Goal: Check status: Check status

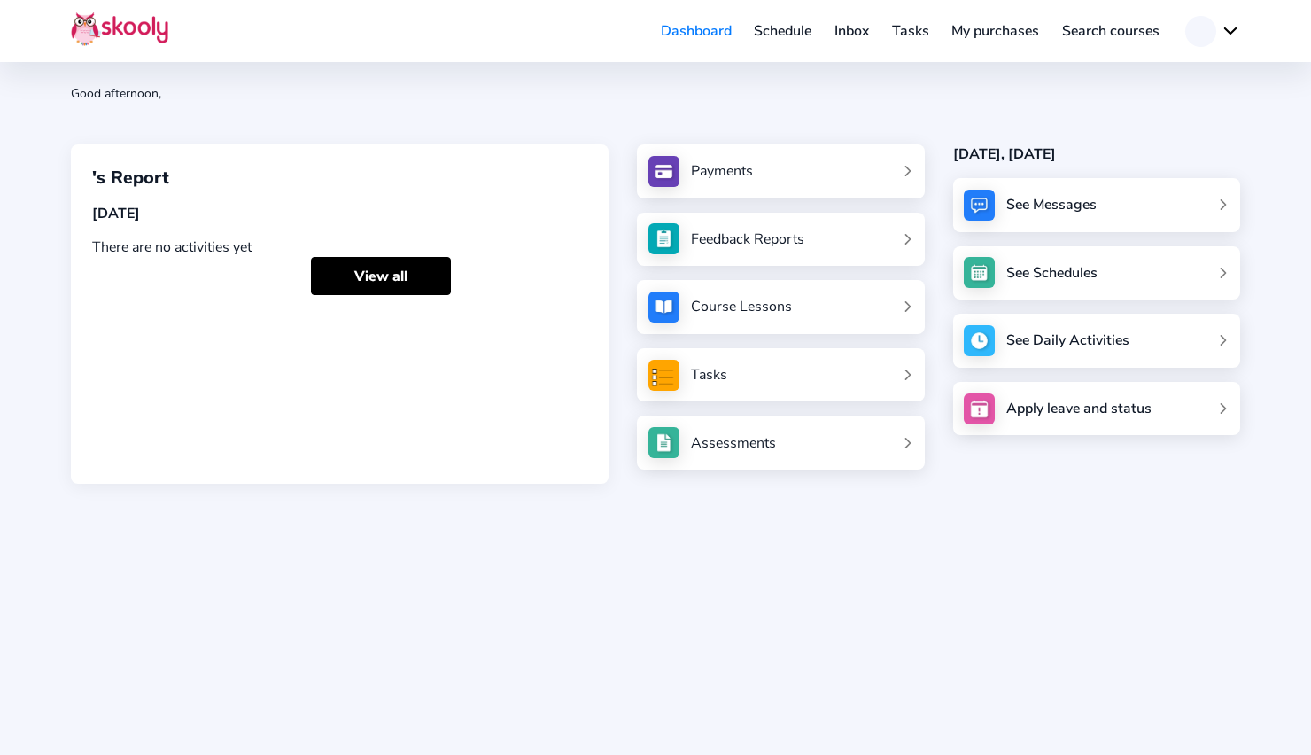
scroll to position [117, 0]
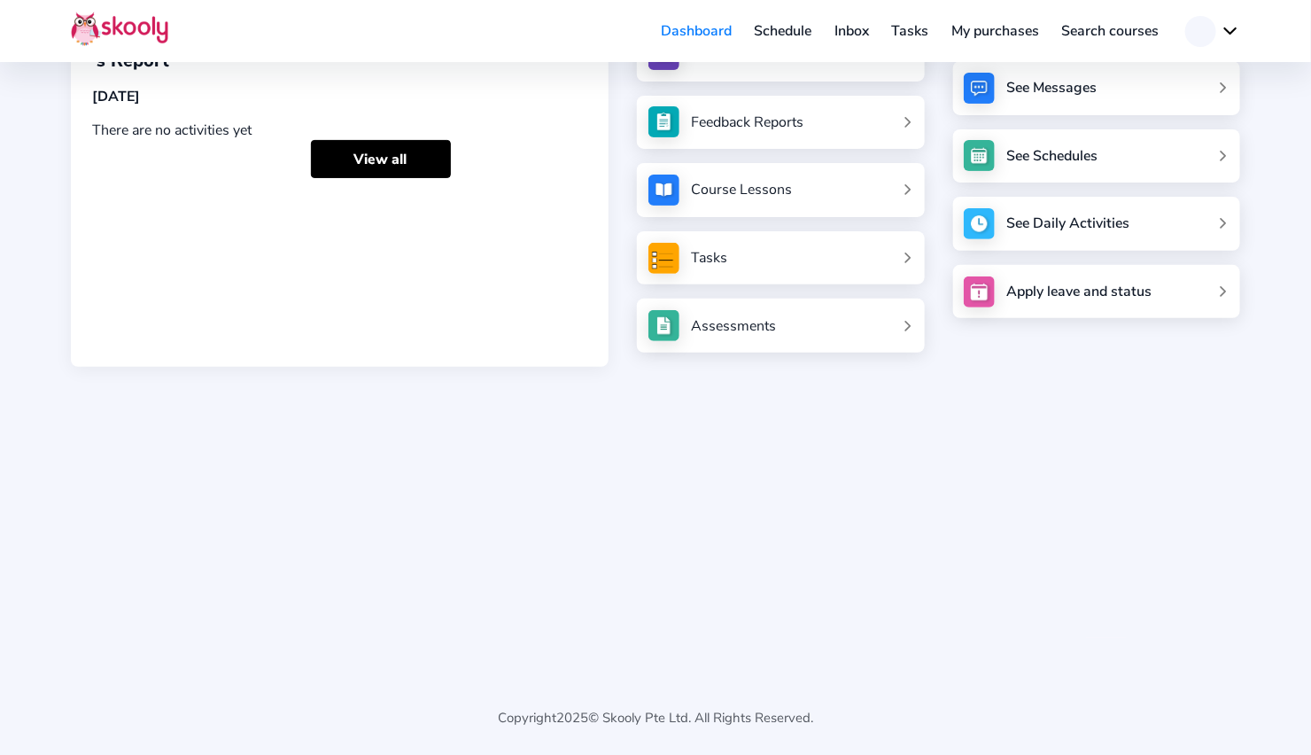
click at [359, 181] on div "'s Report [DATE] There are no activities yet View all" at bounding box center [340, 196] width 538 height 339
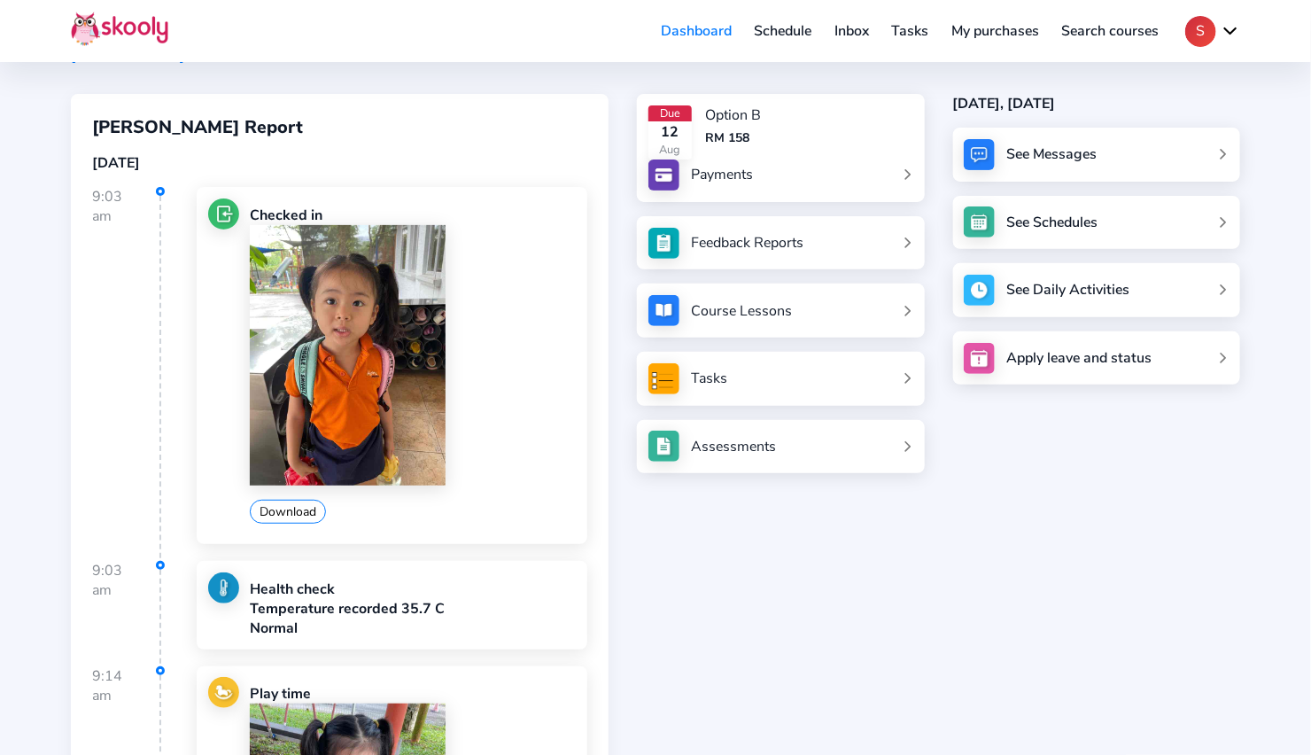
click at [367, 158] on div "[DATE]" at bounding box center [339, 162] width 495 height 19
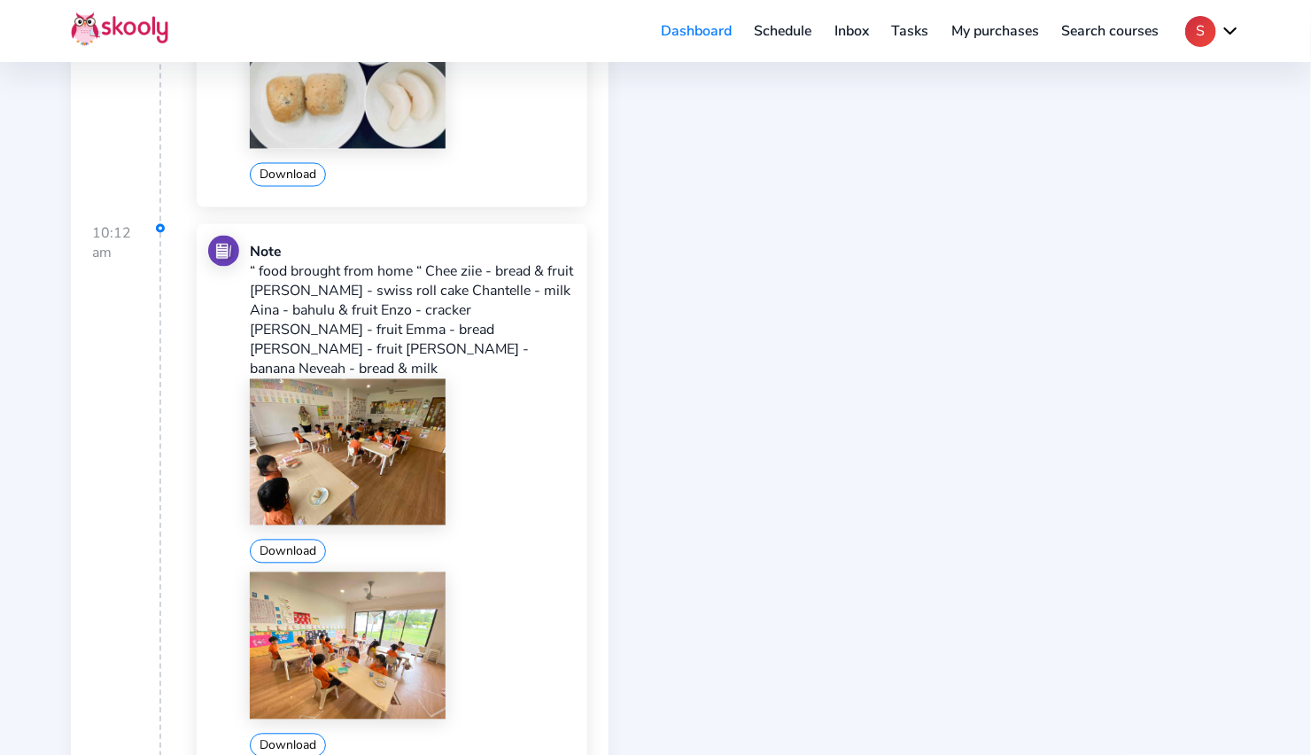
scroll to position [1432, 0]
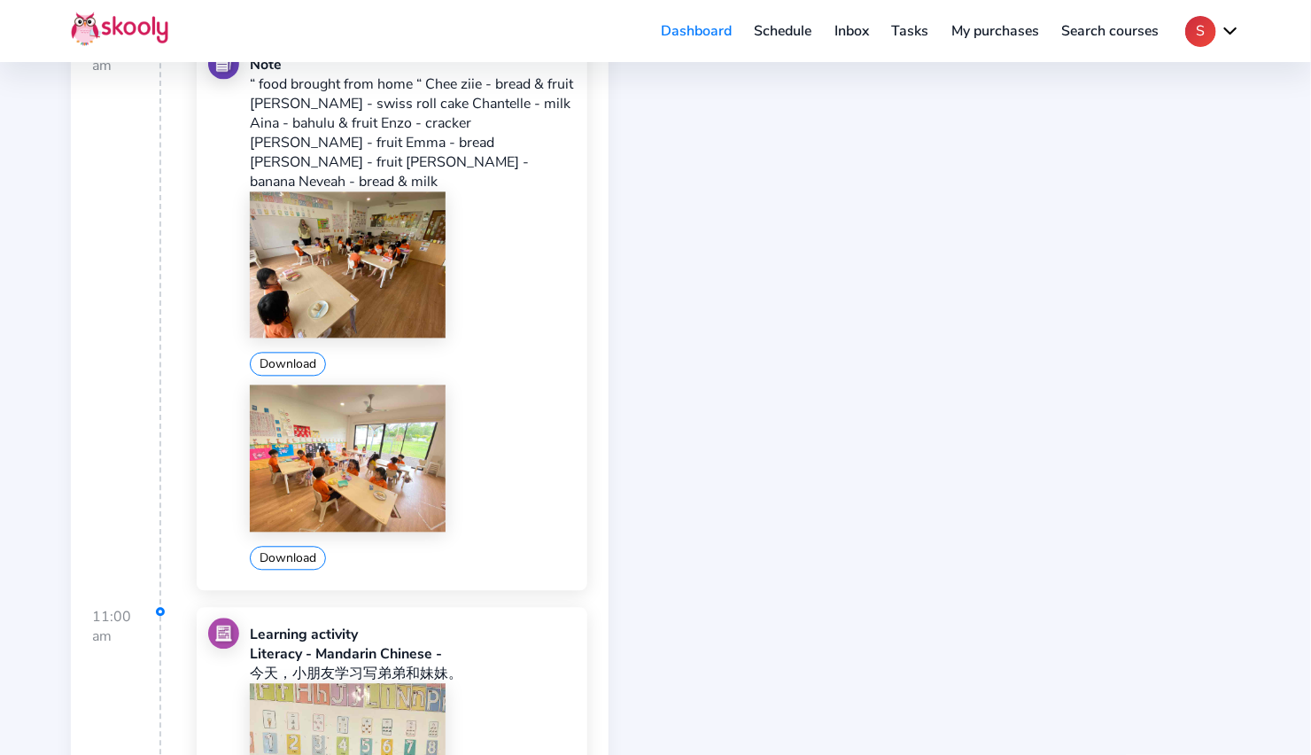
click at [343, 416] on img at bounding box center [348, 458] width 196 height 147
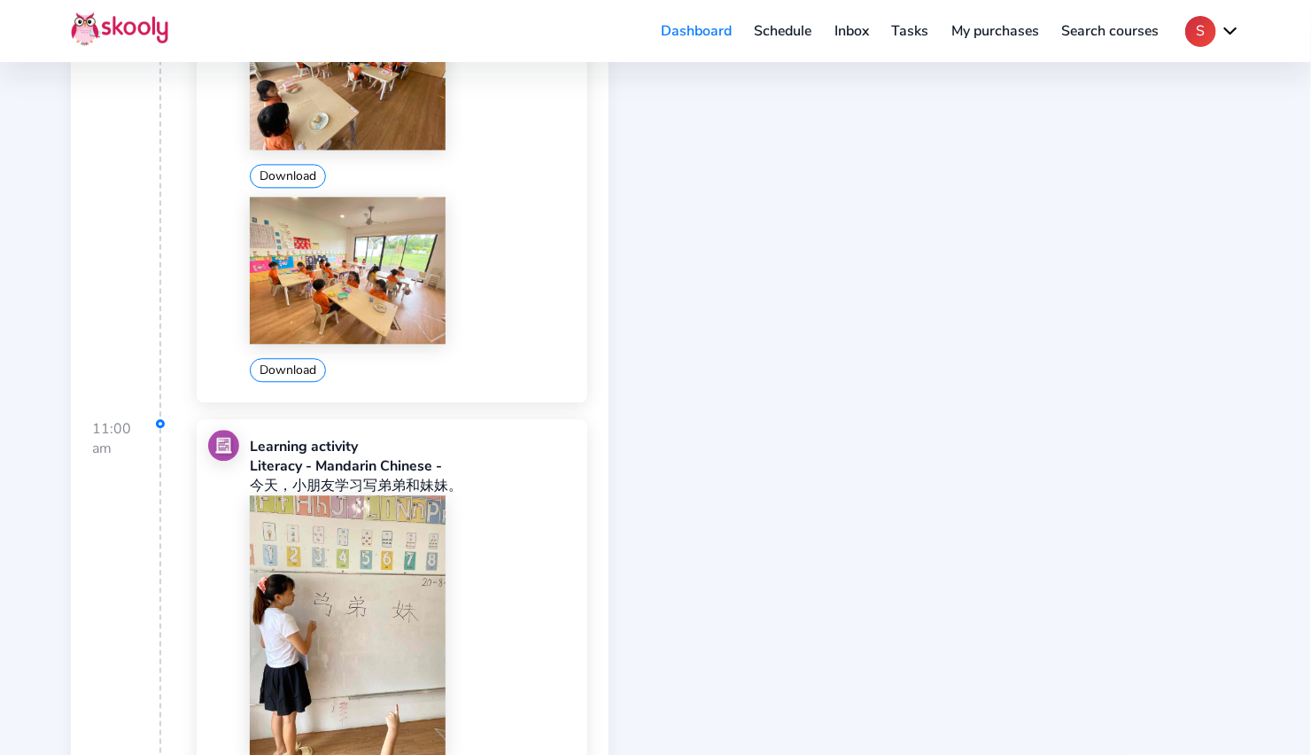
click at [334, 265] on img at bounding box center [348, 270] width 196 height 147
click at [307, 358] on button "Download" at bounding box center [288, 370] width 76 height 24
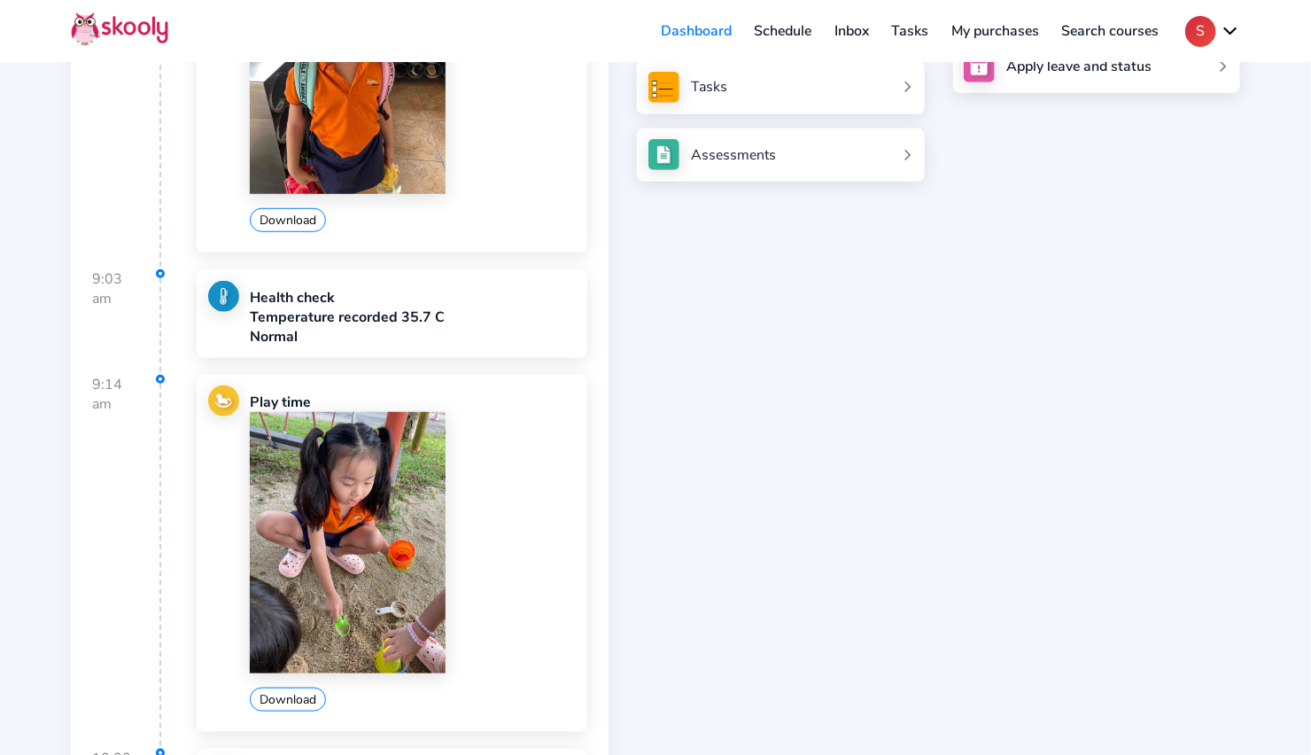
scroll to position [0, 0]
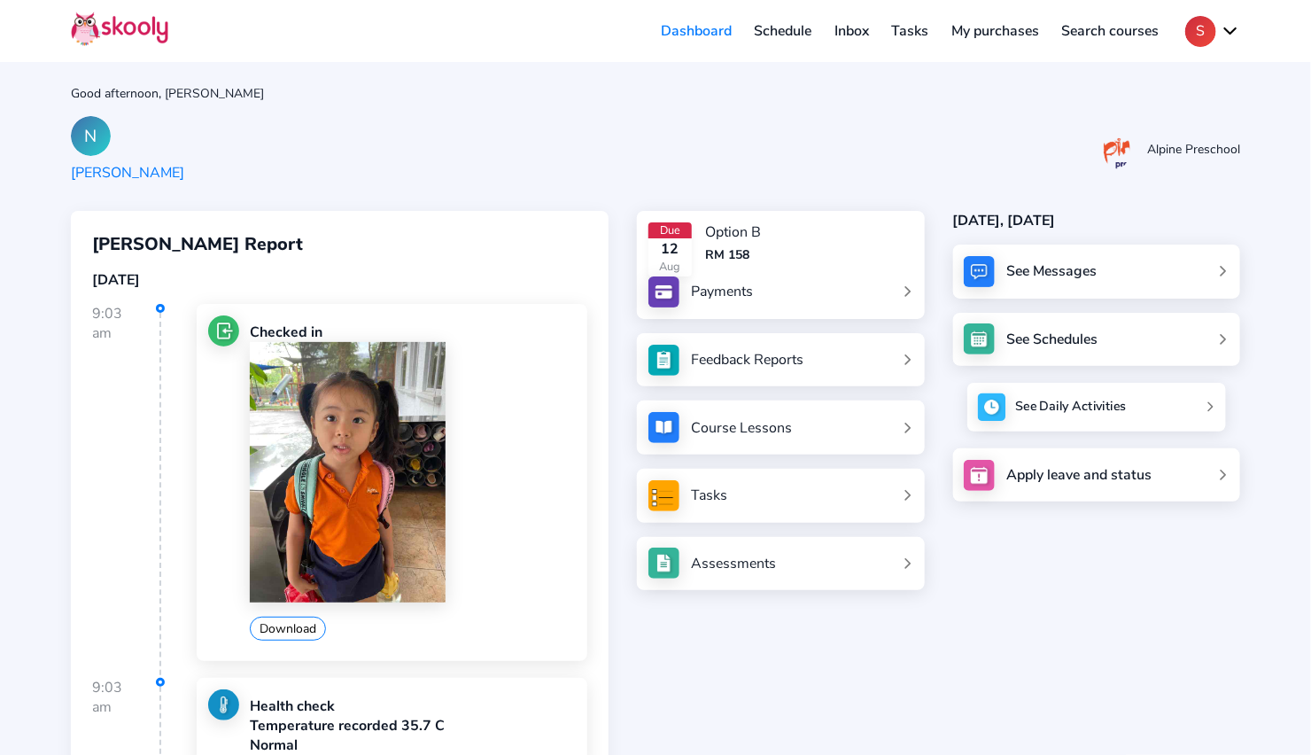
click at [1044, 408] on div "See Daily Activities" at bounding box center [1070, 408] width 111 height 18
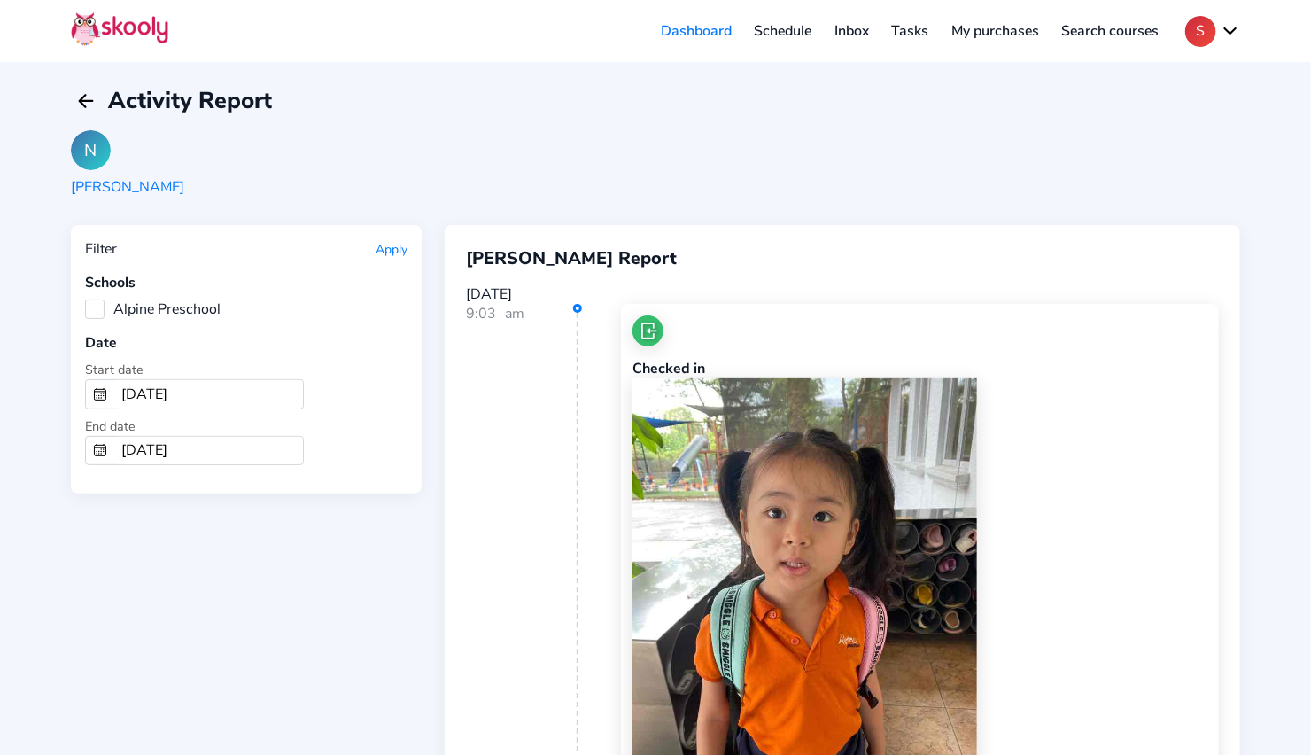
click at [151, 392] on input "[DATE]" at bounding box center [208, 394] width 189 height 28
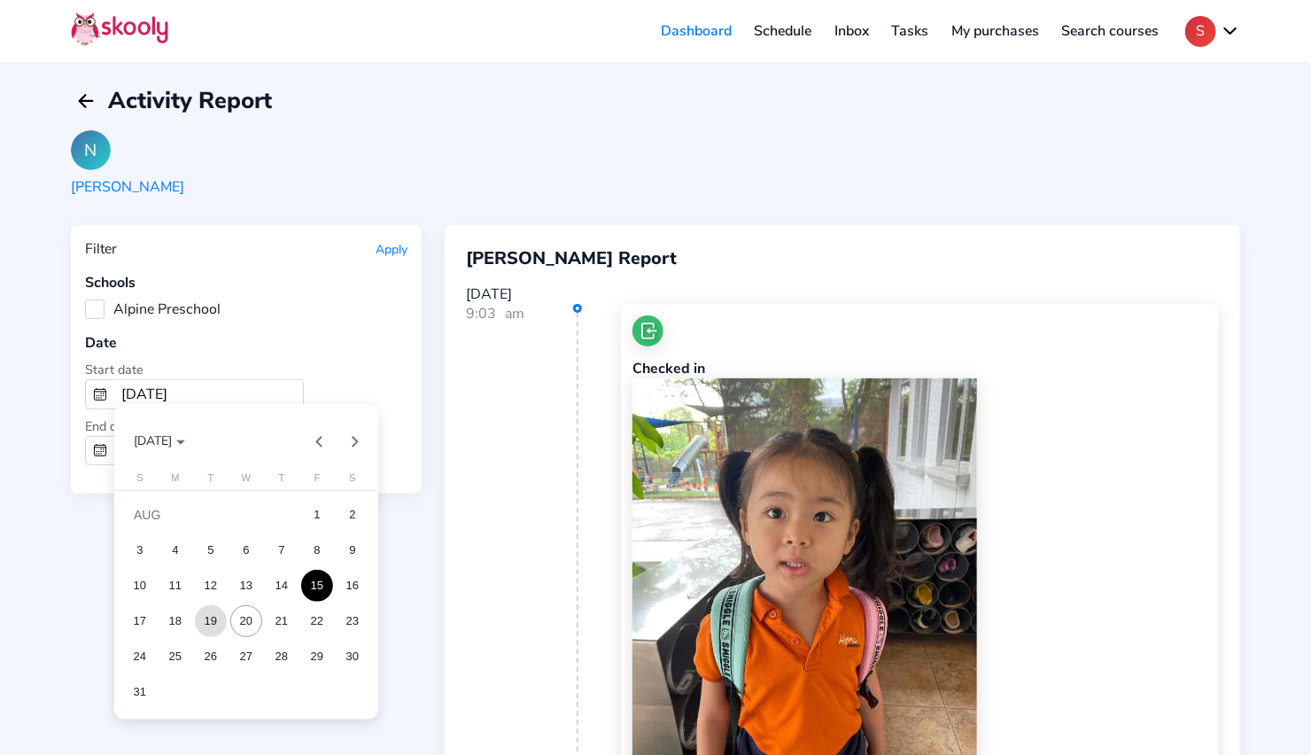
click at [217, 621] on div "19" at bounding box center [211, 621] width 32 height 32
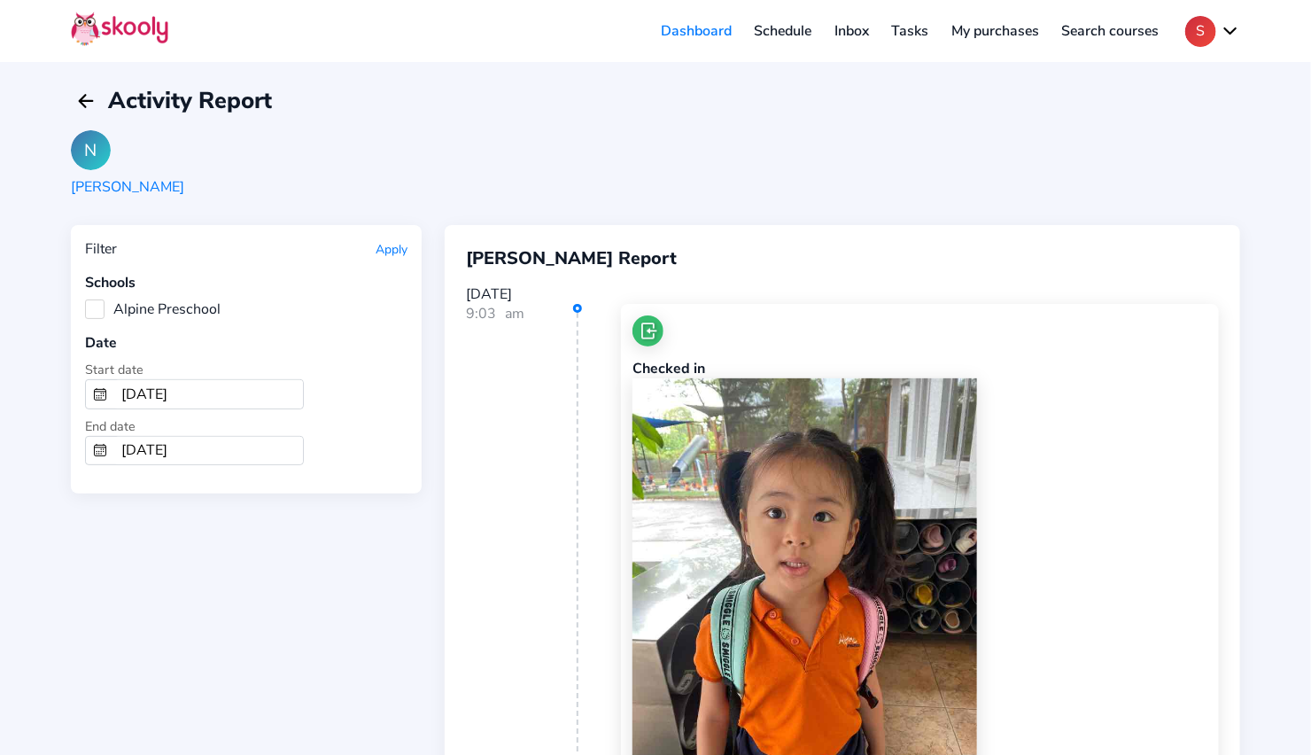
type input "[DATE]"
click at [144, 445] on input "[DATE]" at bounding box center [208, 451] width 189 height 28
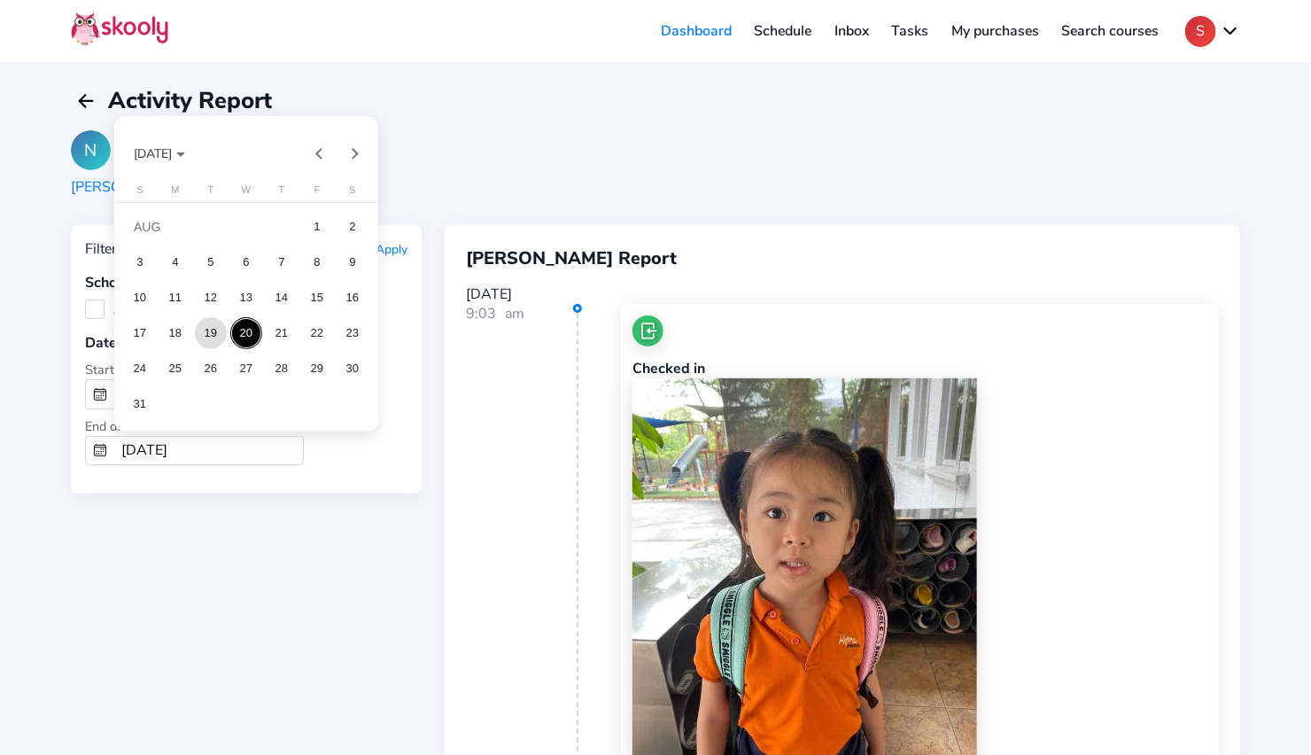
click at [212, 341] on div "19" at bounding box center [211, 333] width 32 height 32
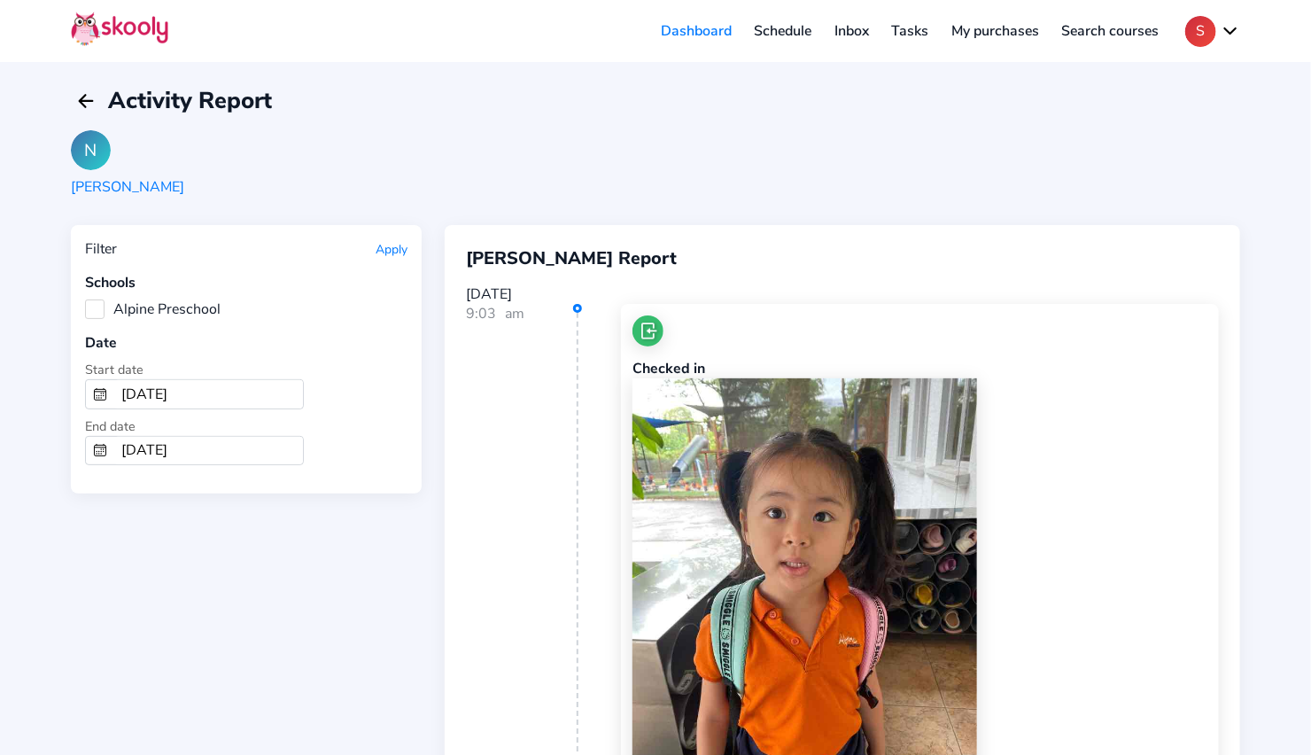
type input "[DATE]"
click at [393, 253] on button "Apply" at bounding box center [392, 249] width 32 height 17
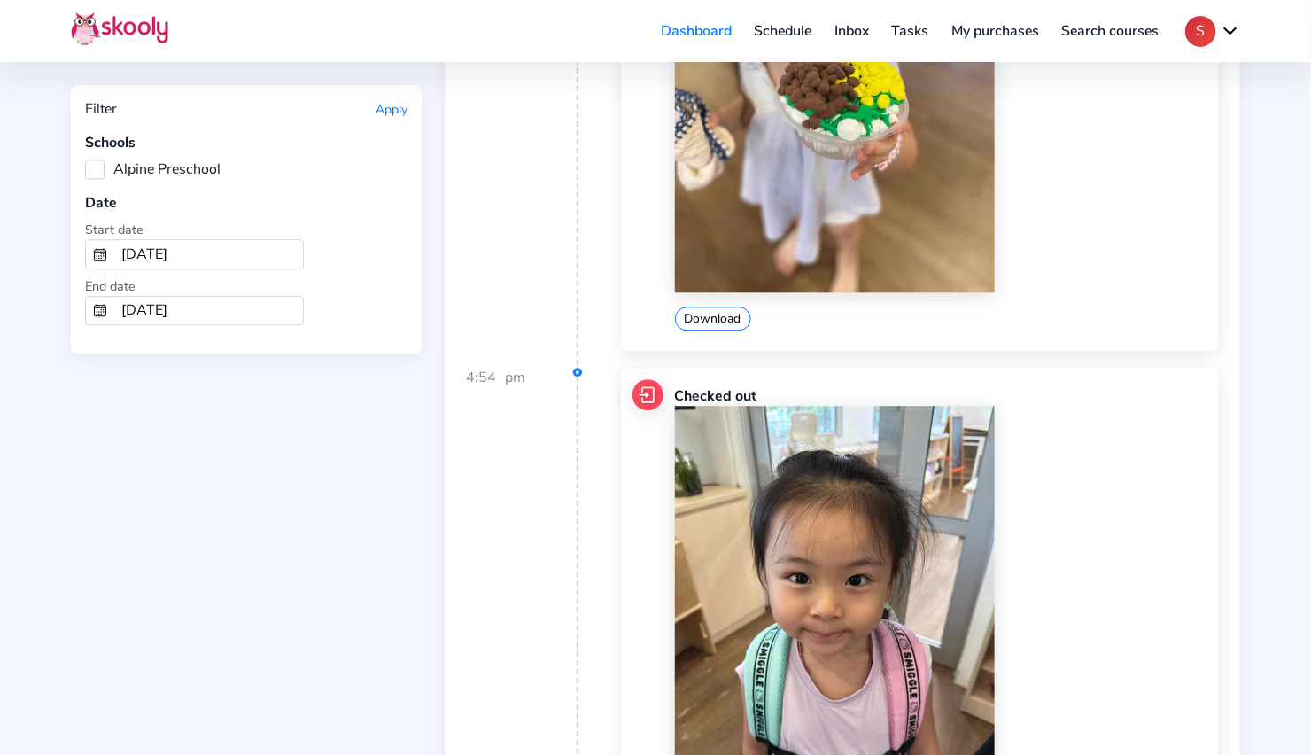
scroll to position [18792, 0]
